Goal: Browse casually

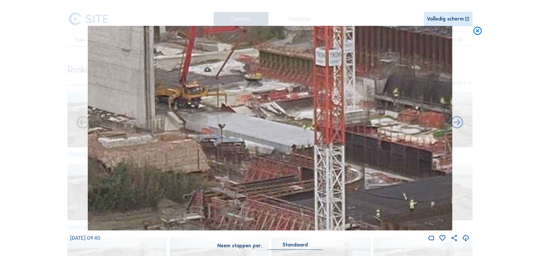
click at [307, 94] on img at bounding box center [270, 128] width 364 height 205
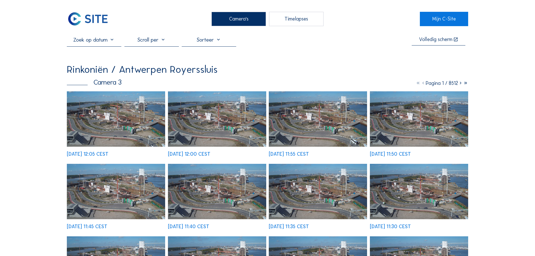
click at [118, 109] on img at bounding box center [116, 118] width 98 height 55
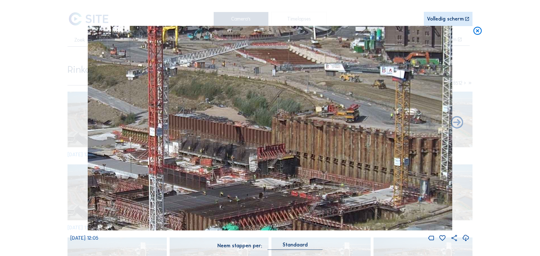
drag, startPoint x: 318, startPoint y: 134, endPoint x: 364, endPoint y: 87, distance: 65.2
click at [364, 87] on img at bounding box center [270, 128] width 364 height 205
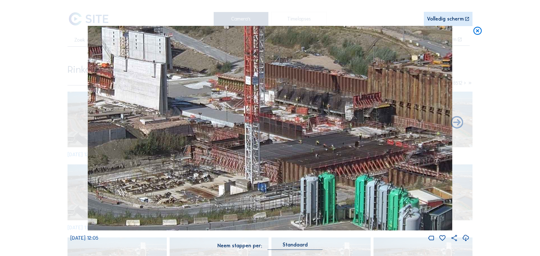
drag, startPoint x: 275, startPoint y: 98, endPoint x: 335, endPoint y: 92, distance: 59.8
click at [335, 92] on img at bounding box center [270, 128] width 364 height 205
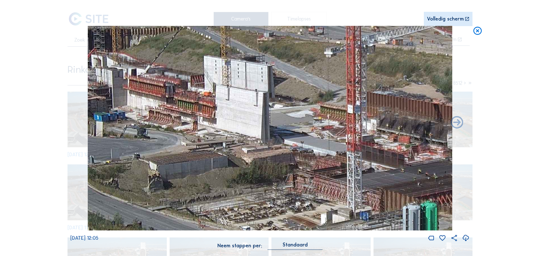
drag, startPoint x: 220, startPoint y: 121, endPoint x: 313, endPoint y: 151, distance: 97.7
click at [313, 151] on img at bounding box center [270, 128] width 364 height 205
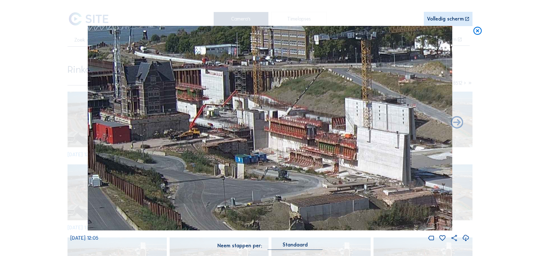
drag, startPoint x: 203, startPoint y: 116, endPoint x: 345, endPoint y: 158, distance: 148.3
click at [345, 158] on img at bounding box center [270, 128] width 364 height 205
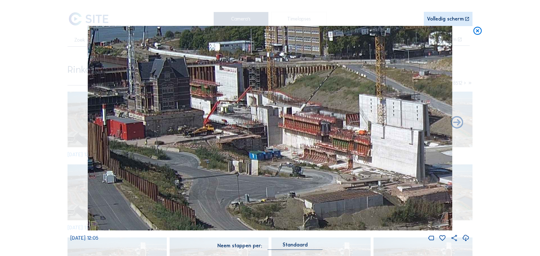
drag, startPoint x: 239, startPoint y: 134, endPoint x: 252, endPoint y: 131, distance: 13.4
click at [252, 131] on img at bounding box center [270, 128] width 364 height 205
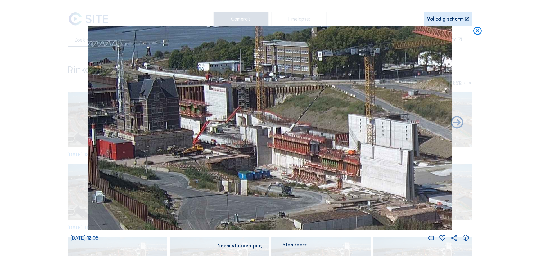
drag, startPoint x: 237, startPoint y: 108, endPoint x: 261, endPoint y: 126, distance: 29.4
click at [261, 126] on img at bounding box center [270, 128] width 364 height 205
